Goal: Information Seeking & Learning: Learn about a topic

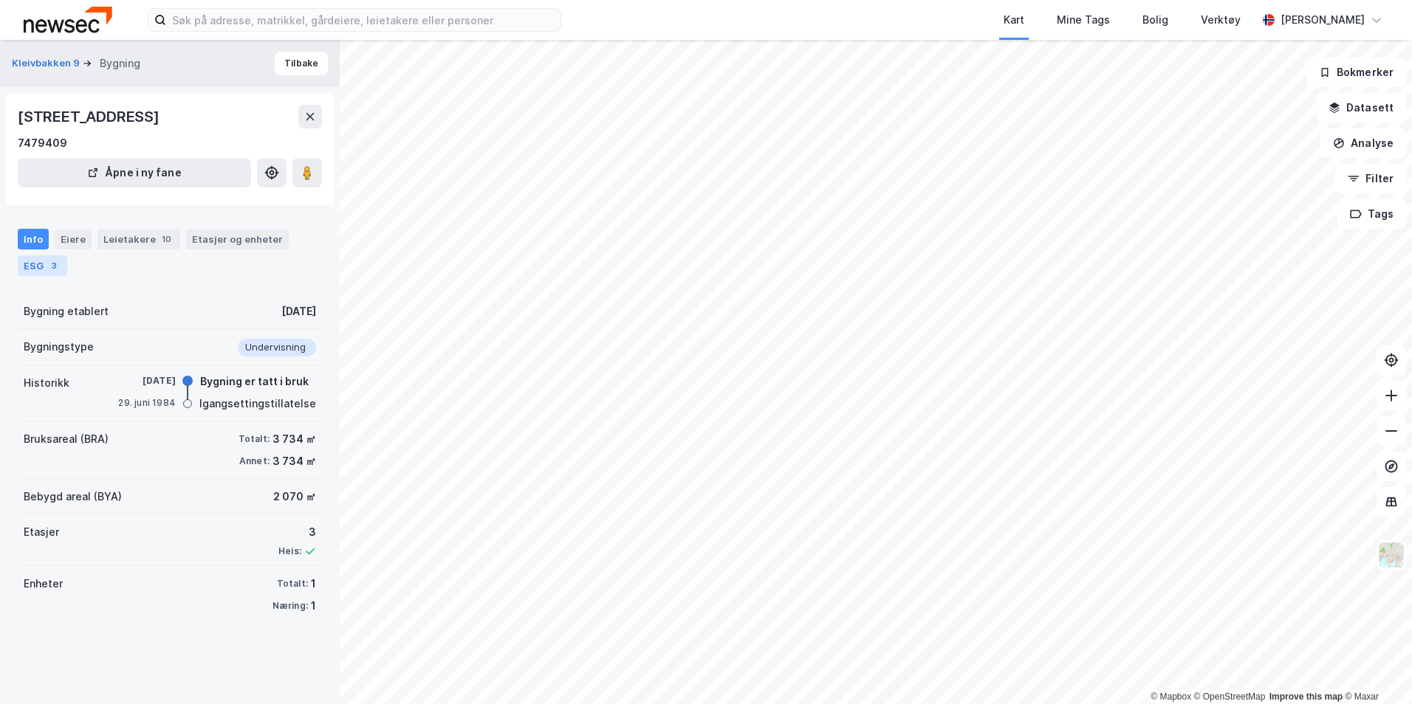
click at [35, 270] on div "ESG 3" at bounding box center [42, 265] width 49 height 21
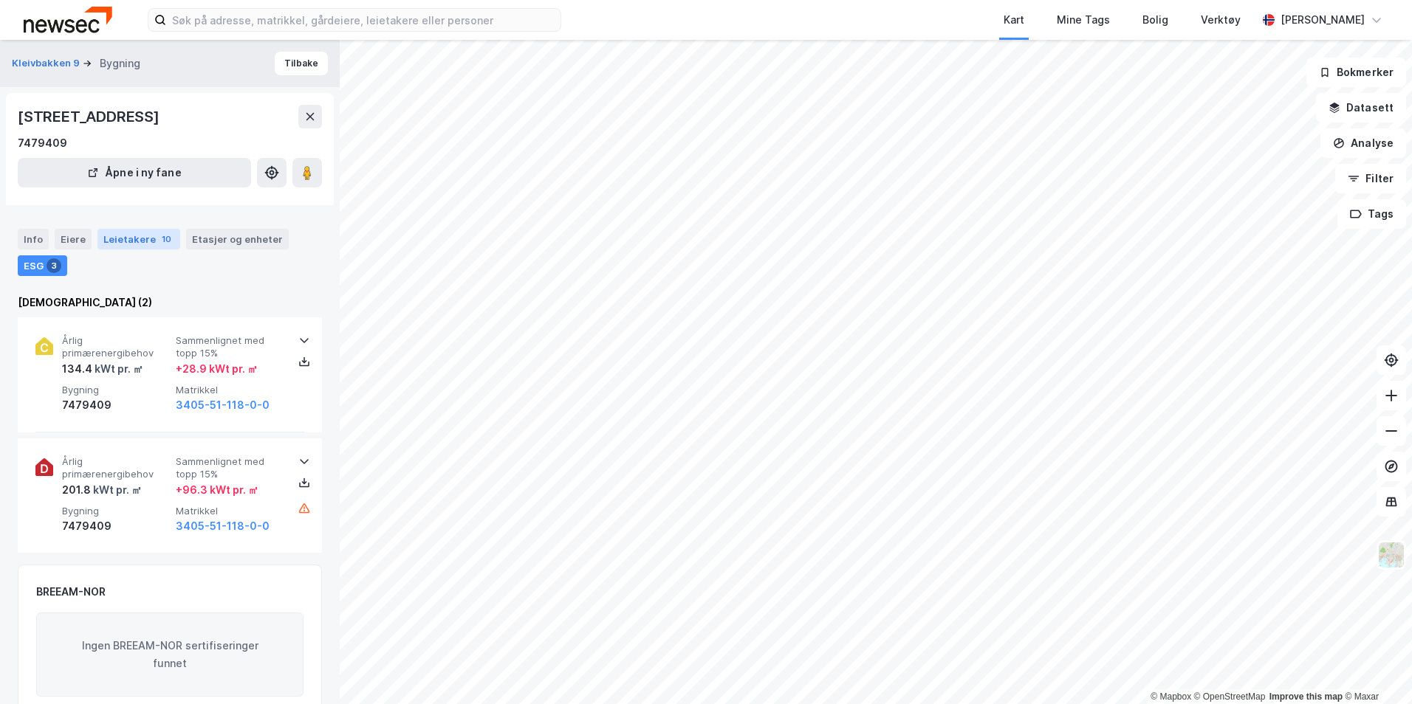
click at [123, 244] on div "Leietakere 10" at bounding box center [138, 239] width 83 height 21
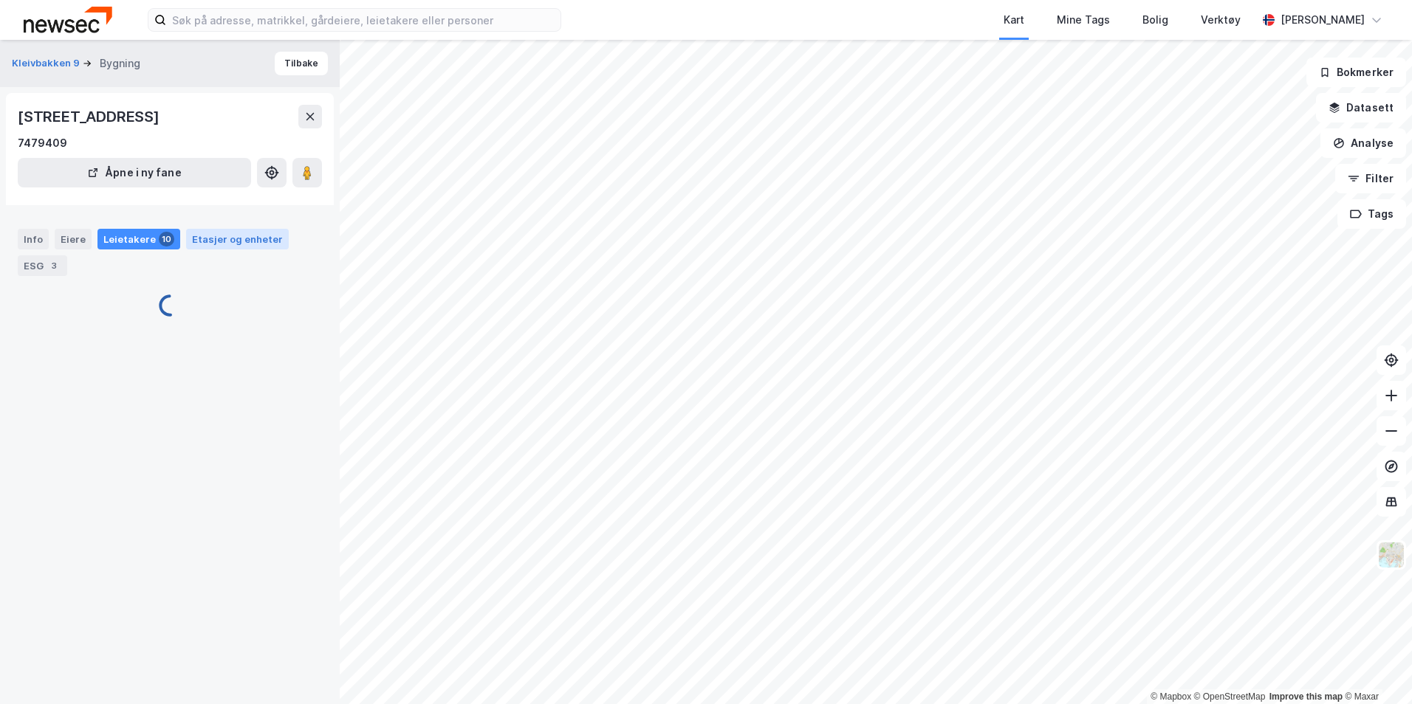
click at [219, 242] on div "Etasjer og enheter" at bounding box center [237, 239] width 91 height 13
